Goal: Book appointment/travel/reservation

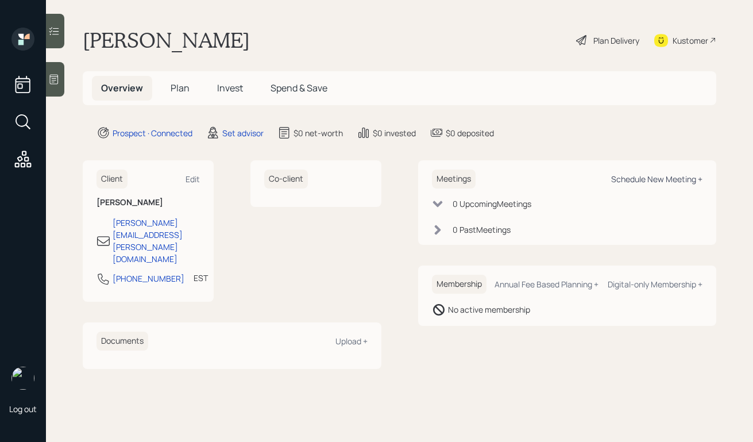
click at [664, 180] on div "Schedule New Meeting +" at bounding box center [656, 178] width 91 height 11
select select "round-[PERSON_NAME]"
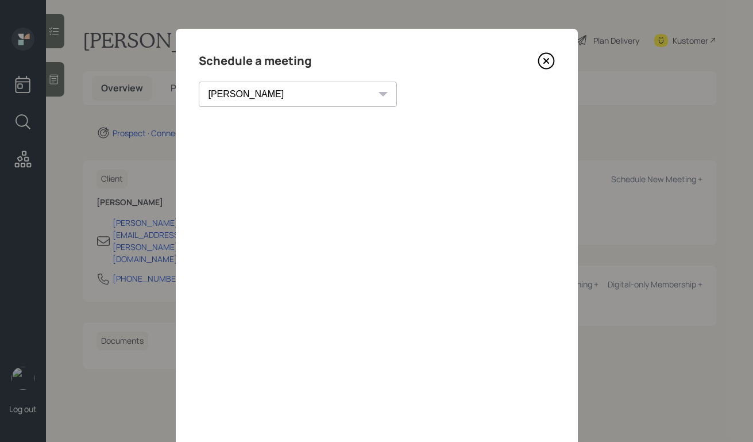
click at [549, 63] on icon at bounding box center [545, 60] width 17 height 17
